Goal: Task Accomplishment & Management: Complete application form

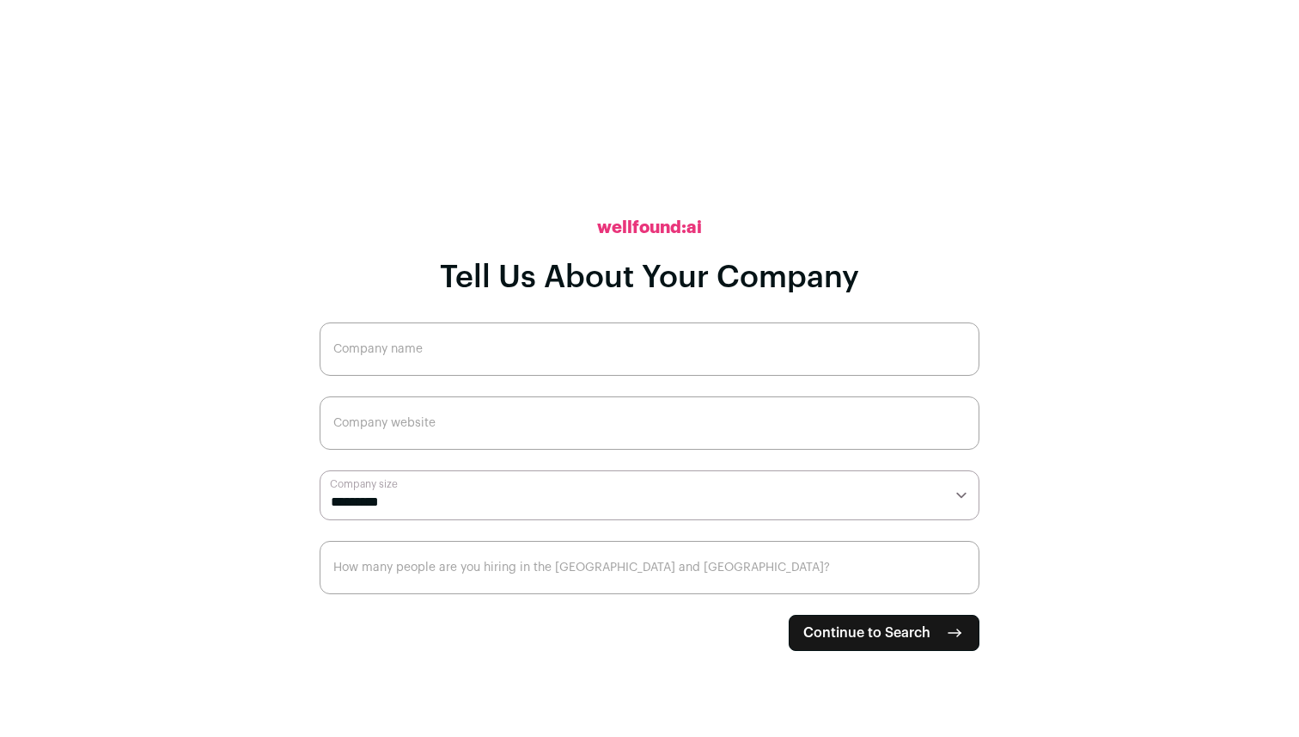
click at [901, 614] on button "Continue to Search" at bounding box center [884, 632] width 191 height 36
click at [916, 648] on button "Continue to Search" at bounding box center [884, 632] width 191 height 36
click at [542, 339] on input "Company name" at bounding box center [650, 348] width 660 height 53
type input "Kidgo Travel"
click at [437, 427] on input "Company website" at bounding box center [650, 422] width 660 height 53
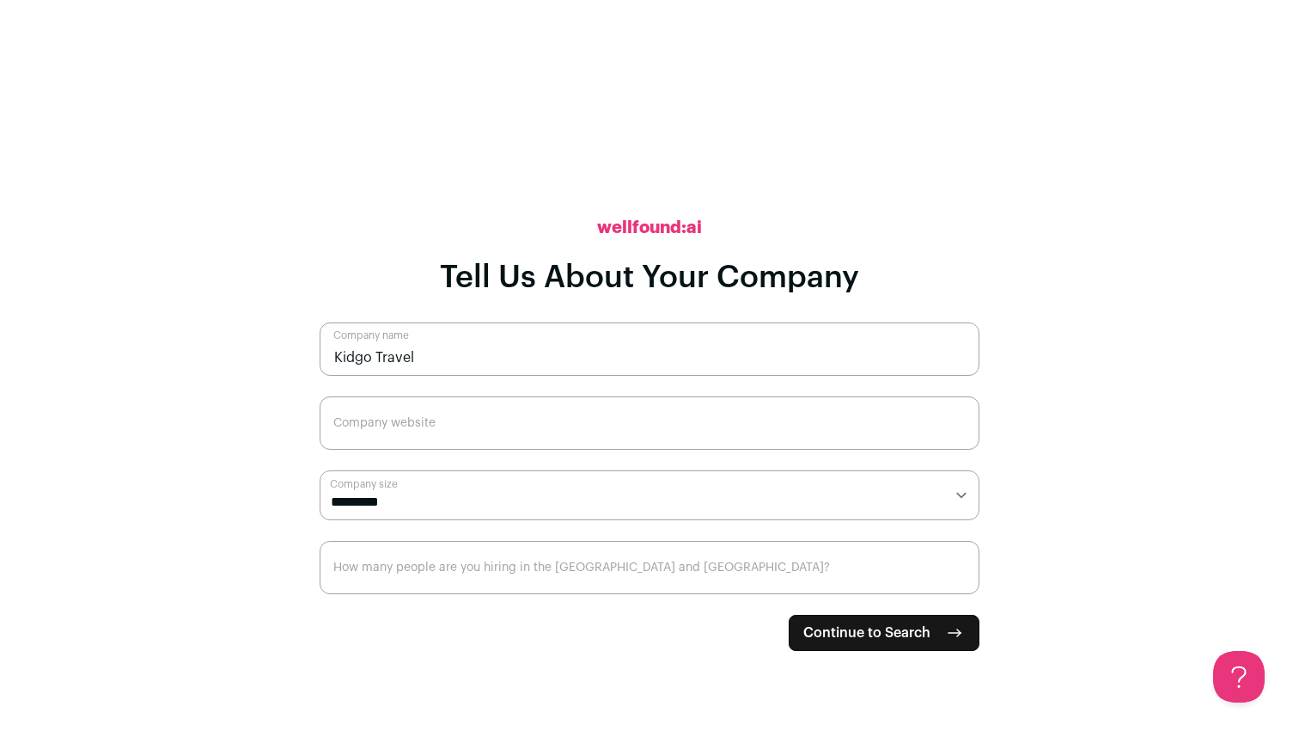
type input "[DOMAIN_NAME]"
click at [436, 504] on select "**********" at bounding box center [650, 495] width 660 height 50
select select "*"
click at [320, 470] on select "**********" at bounding box center [650, 495] width 660 height 50
click at [420, 569] on input "How many people are you hiring in the [GEOGRAPHIC_DATA] and [GEOGRAPHIC_DATA]?" at bounding box center [650, 567] width 660 height 53
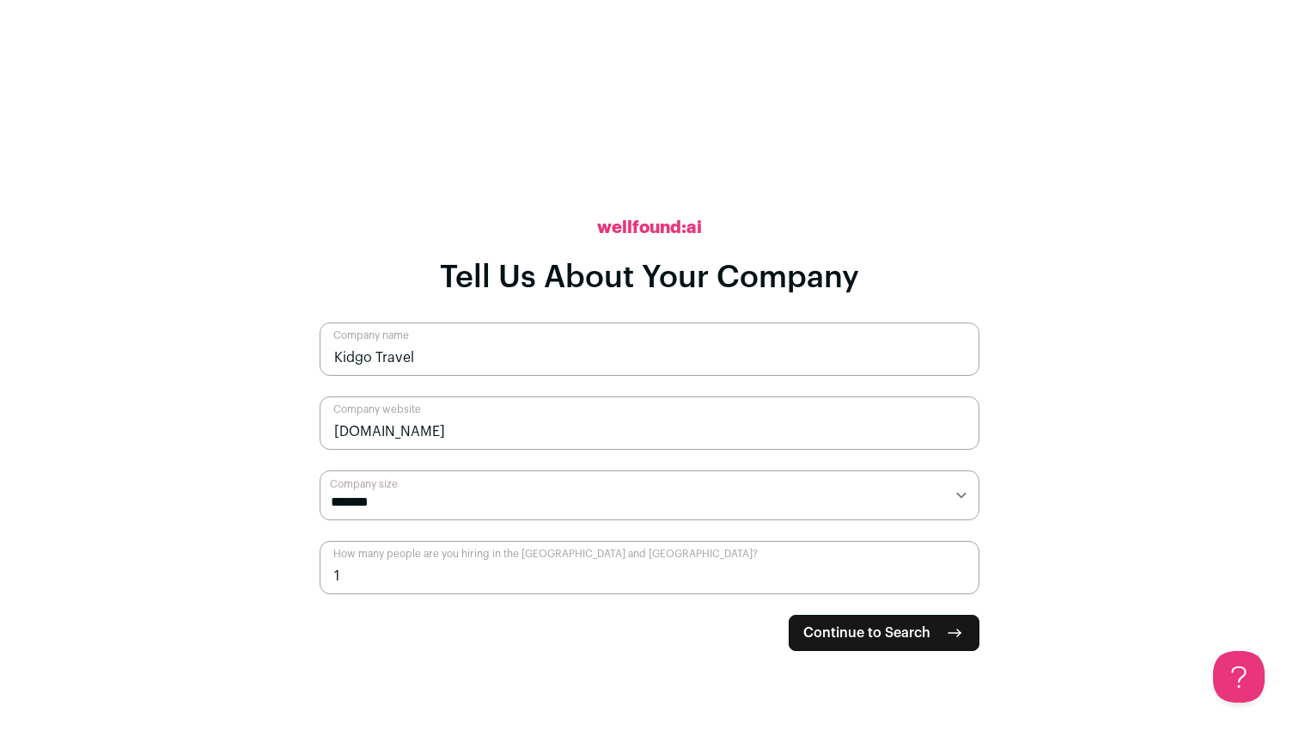
type input "1"
click at [812, 625] on span "Continue to Search" at bounding box center [867, 632] width 127 height 21
